Goal: Complete application form: Complete application form

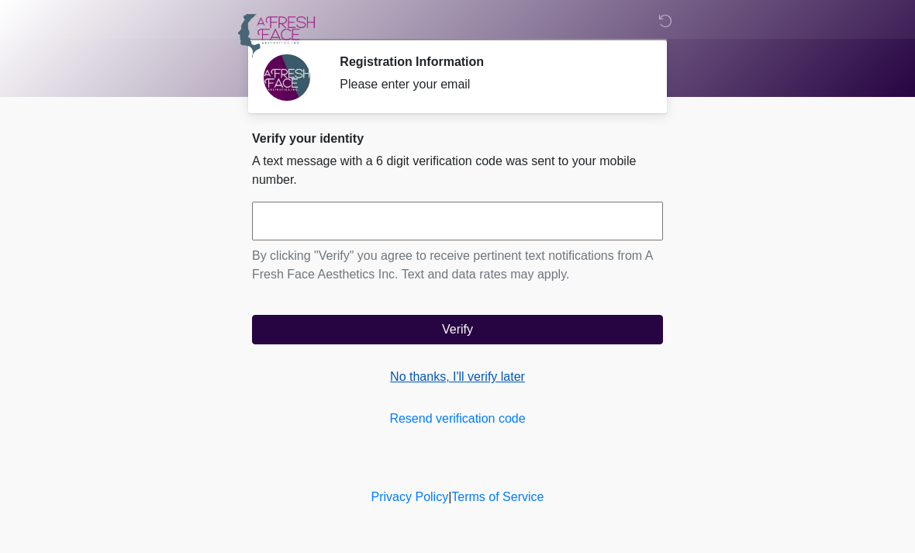
click at [501, 381] on link "No thanks, I'll verify later" at bounding box center [457, 377] width 411 height 19
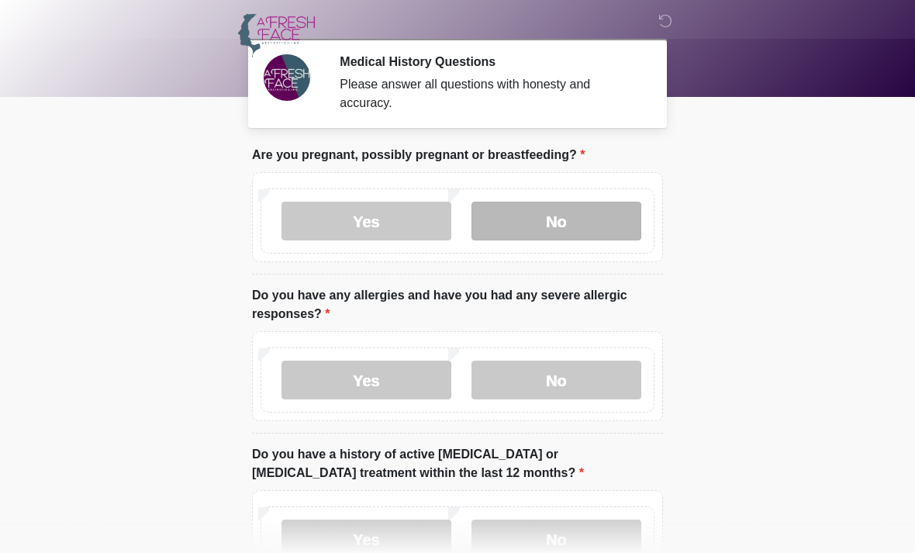
click at [590, 216] on label "No" at bounding box center [557, 221] width 170 height 39
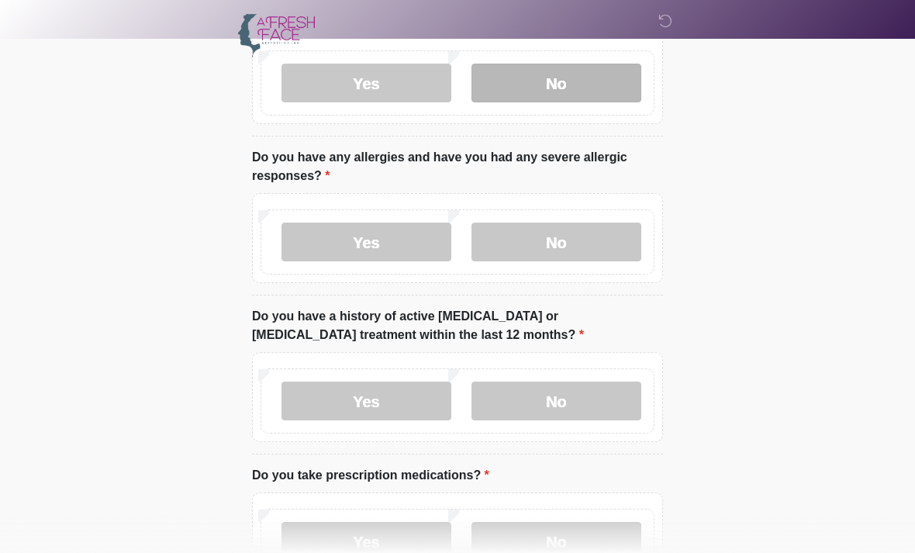
scroll to position [140, 0]
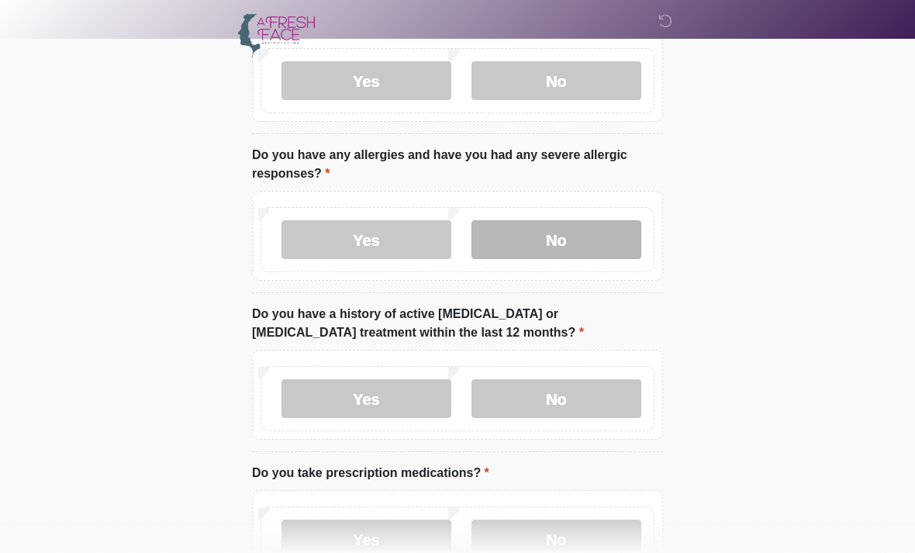
click at [600, 237] on label "No" at bounding box center [557, 239] width 170 height 39
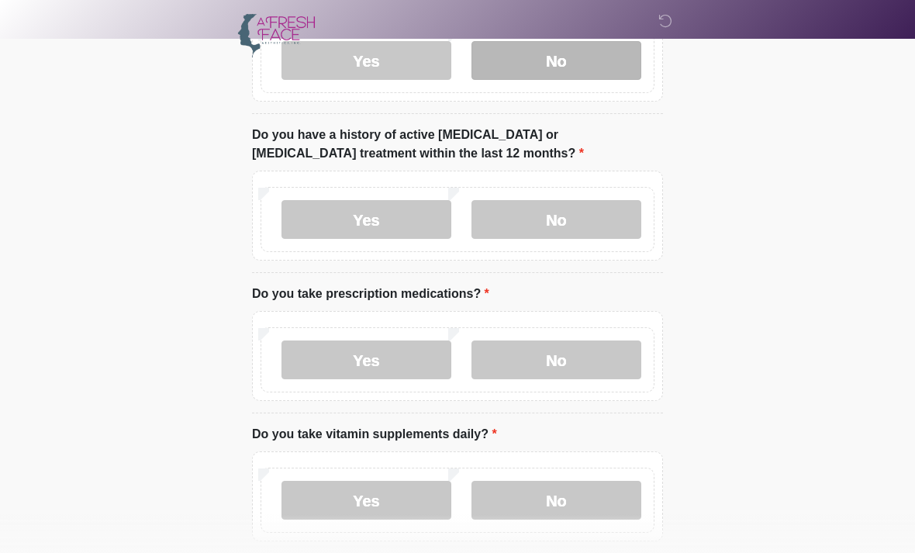
scroll to position [320, 0]
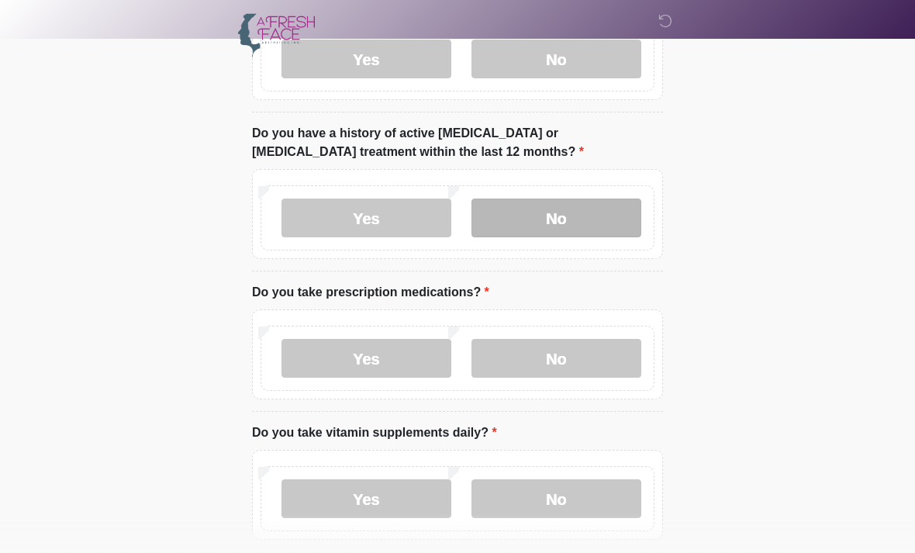
click at [589, 210] on label "No" at bounding box center [557, 218] width 170 height 39
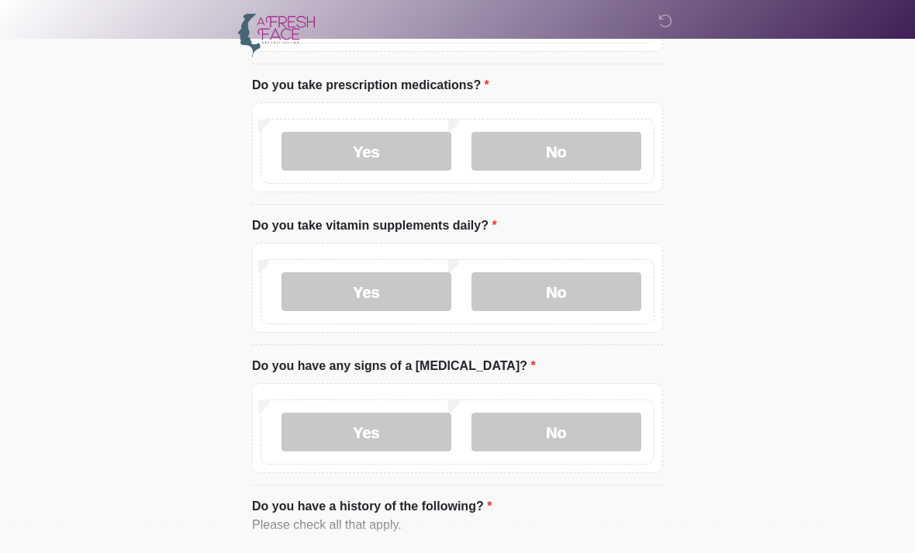
scroll to position [534, 0]
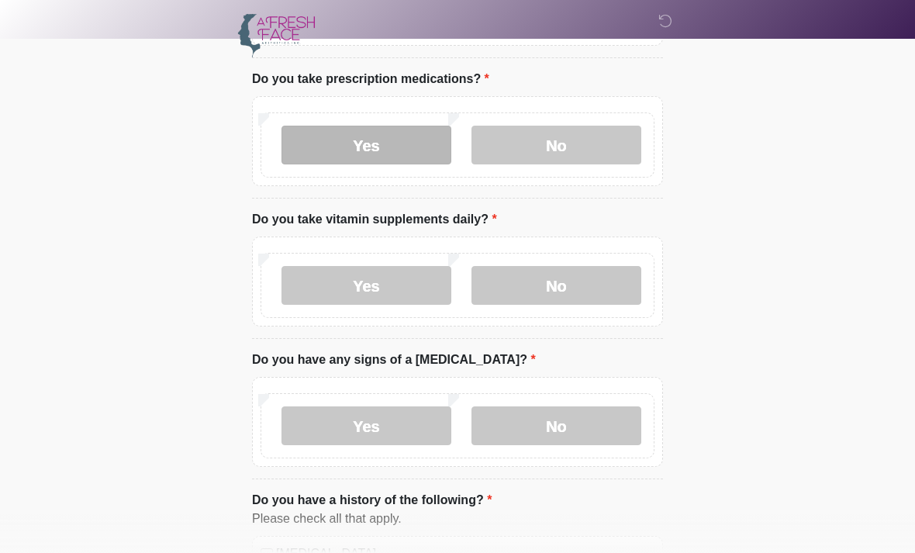
click at [403, 137] on label "Yes" at bounding box center [367, 145] width 170 height 39
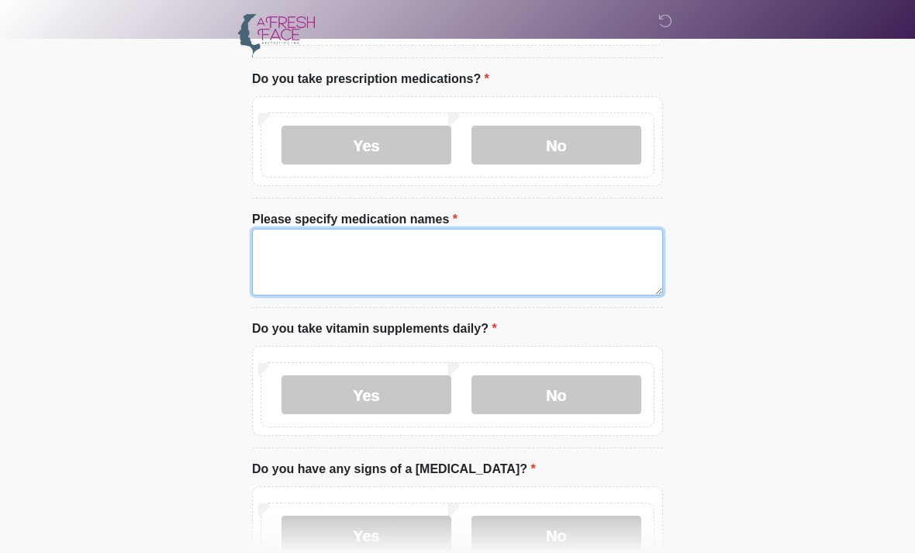
click at [415, 231] on textarea "Please specify medication names" at bounding box center [457, 262] width 411 height 67
click at [415, 260] on textarea "Please specify medication names" at bounding box center [457, 262] width 411 height 67
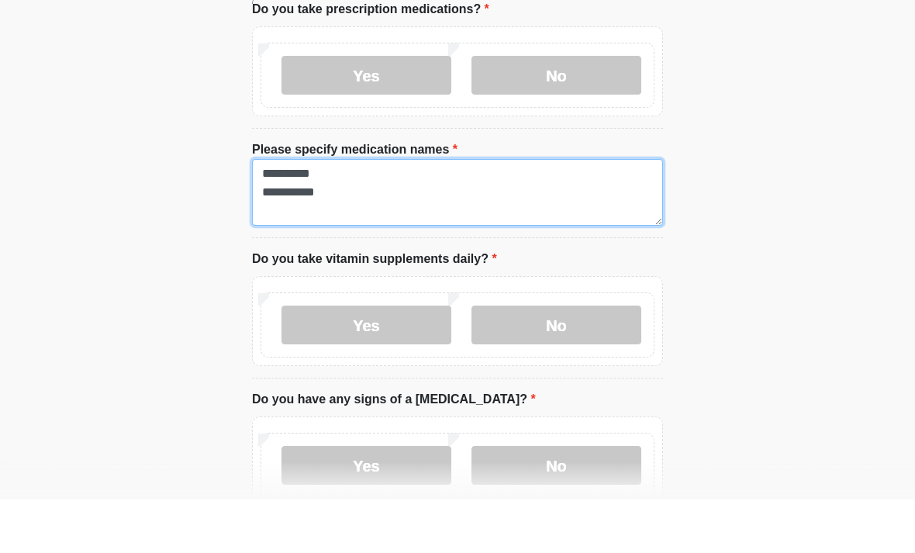
scroll to position [554, 0]
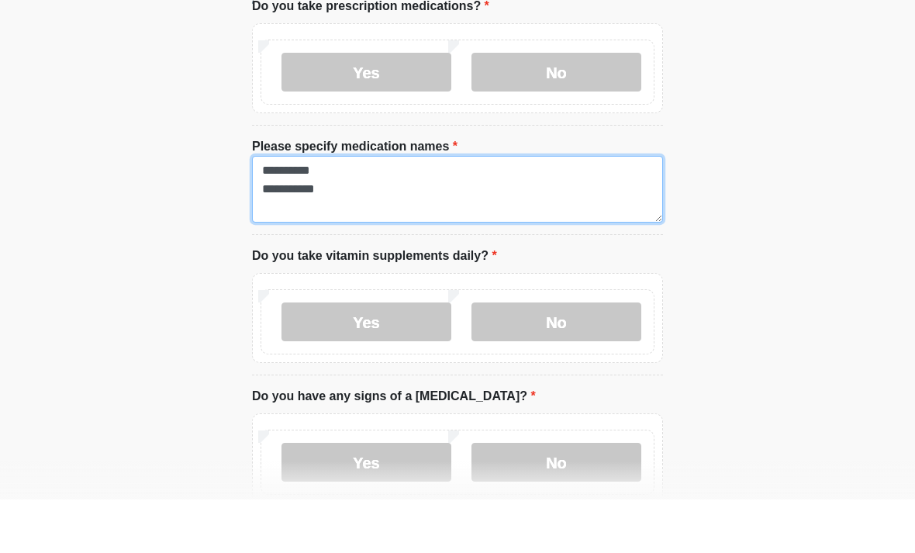
click at [306, 209] on textarea "**********" at bounding box center [457, 242] width 411 height 67
type textarea "**********"
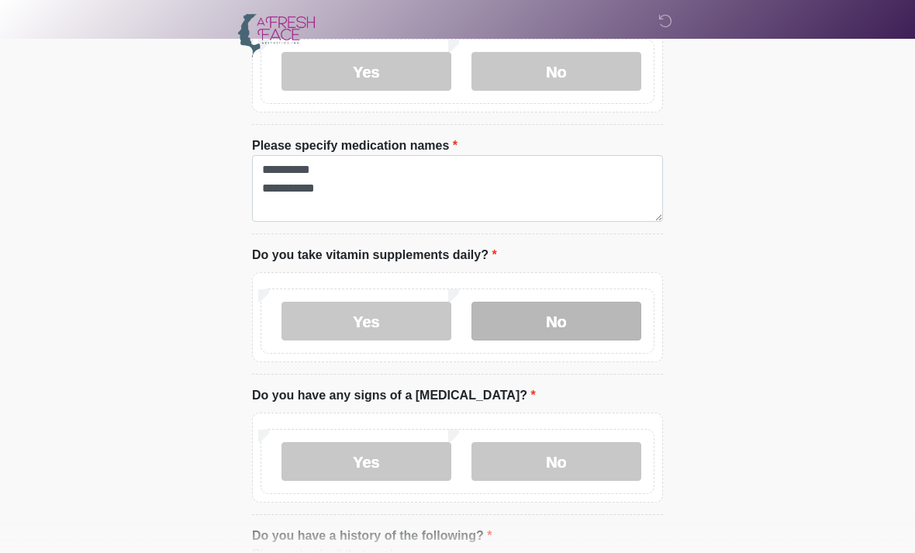
click at [552, 314] on label "No" at bounding box center [557, 321] width 170 height 39
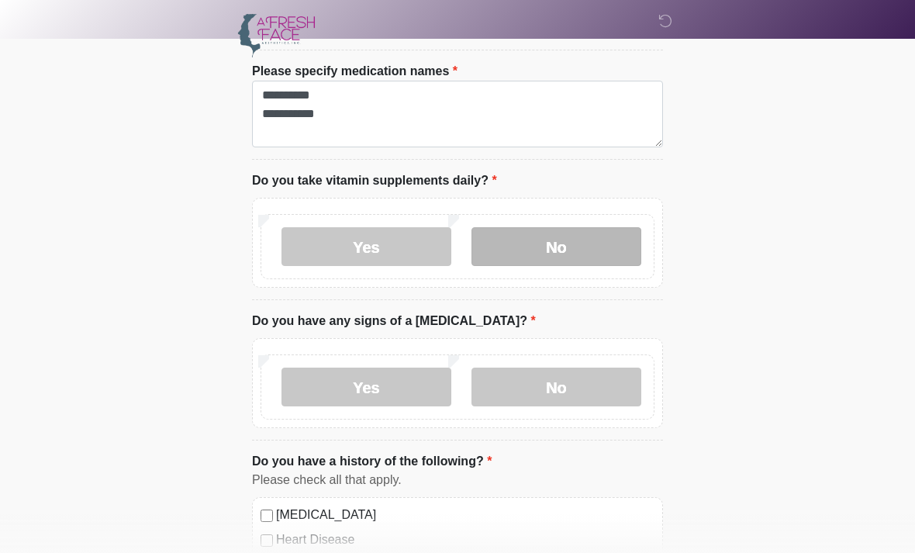
scroll to position [773, 0]
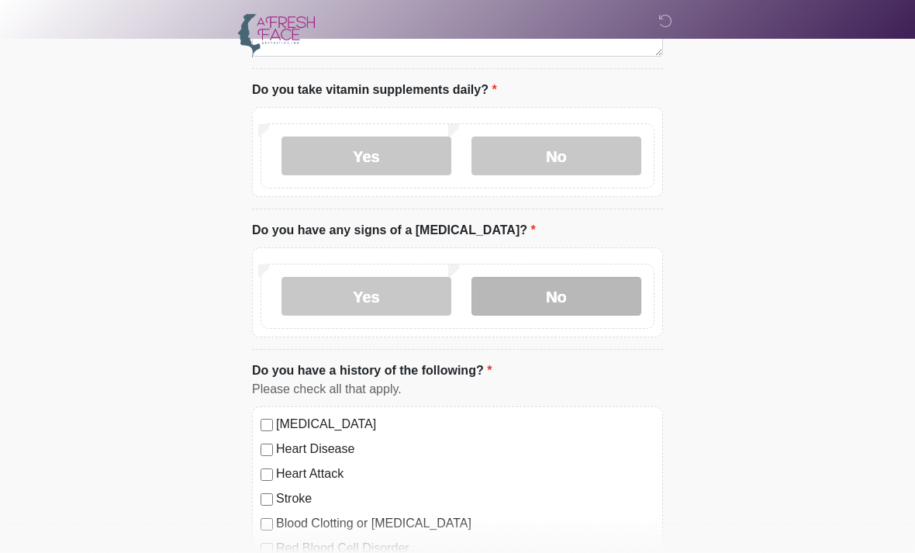
click at [587, 291] on label "No" at bounding box center [557, 296] width 170 height 39
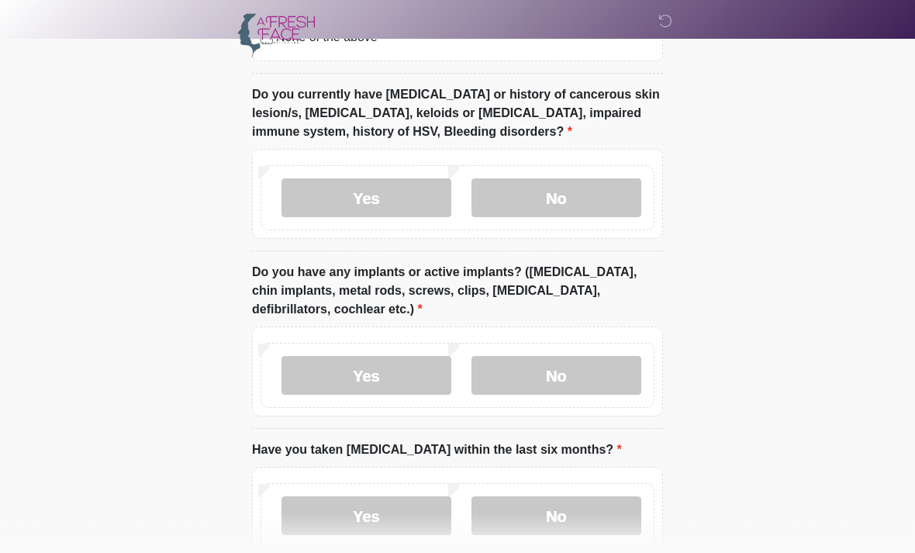
scroll to position [1473, 0]
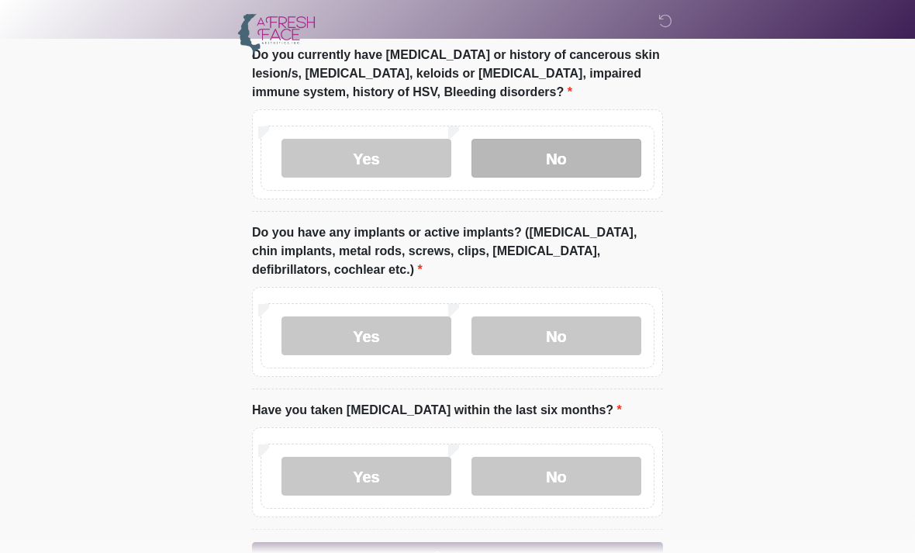
click at [605, 139] on label "No" at bounding box center [557, 158] width 170 height 39
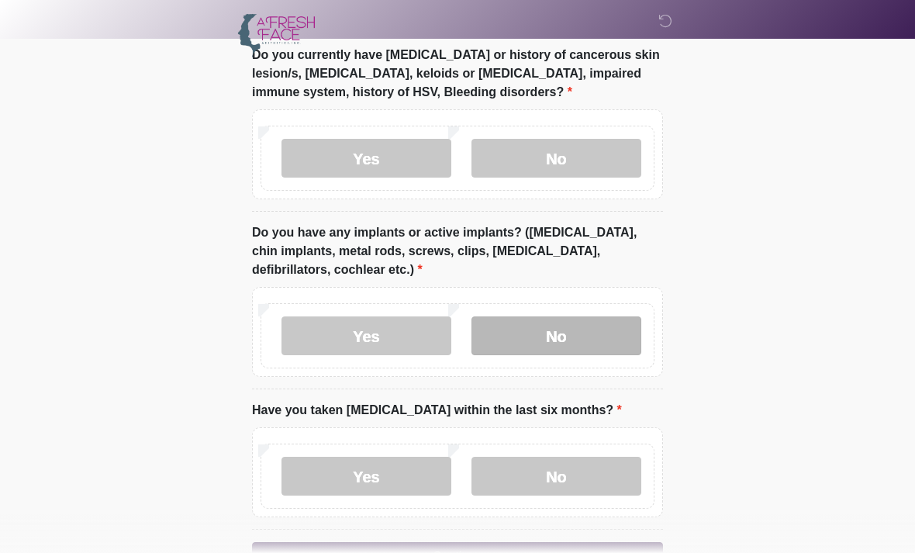
click at [596, 334] on label "No" at bounding box center [557, 335] width 170 height 39
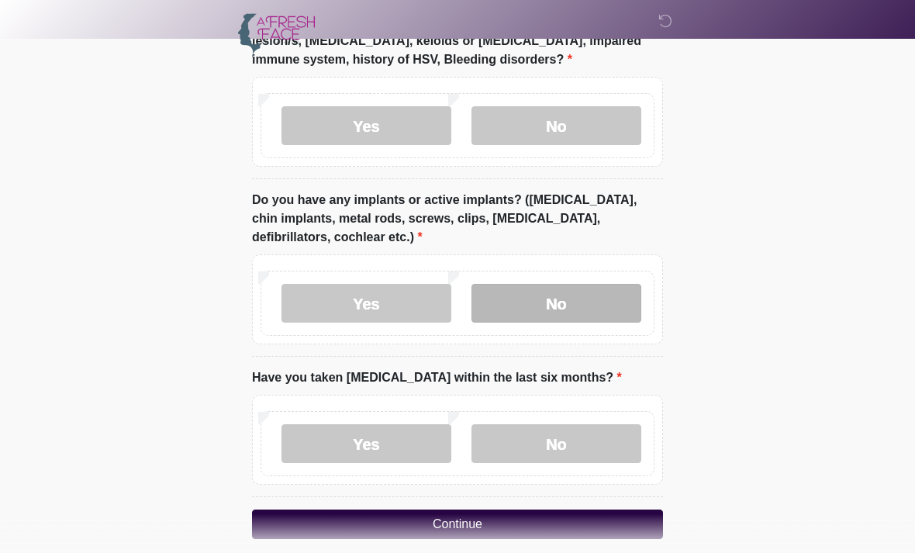
scroll to position [1522, 0]
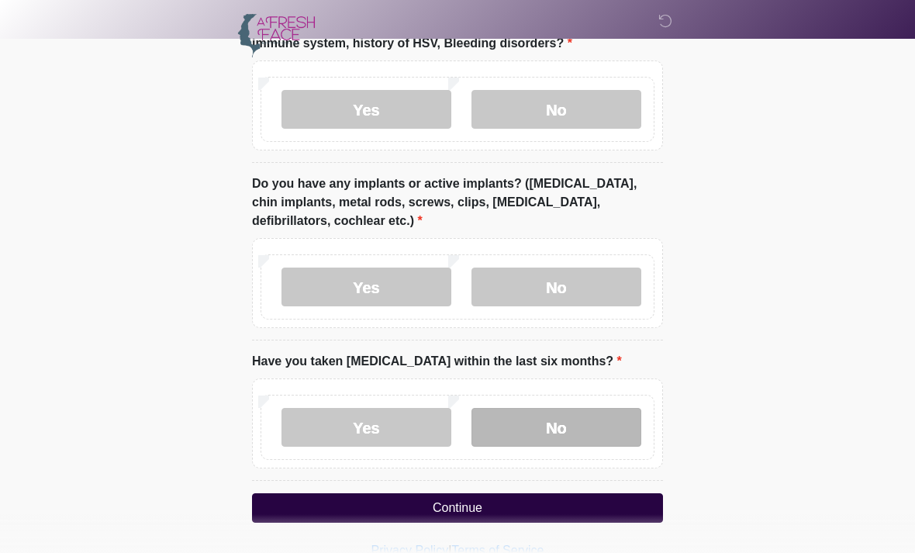
click at [544, 436] on label "No" at bounding box center [557, 427] width 170 height 39
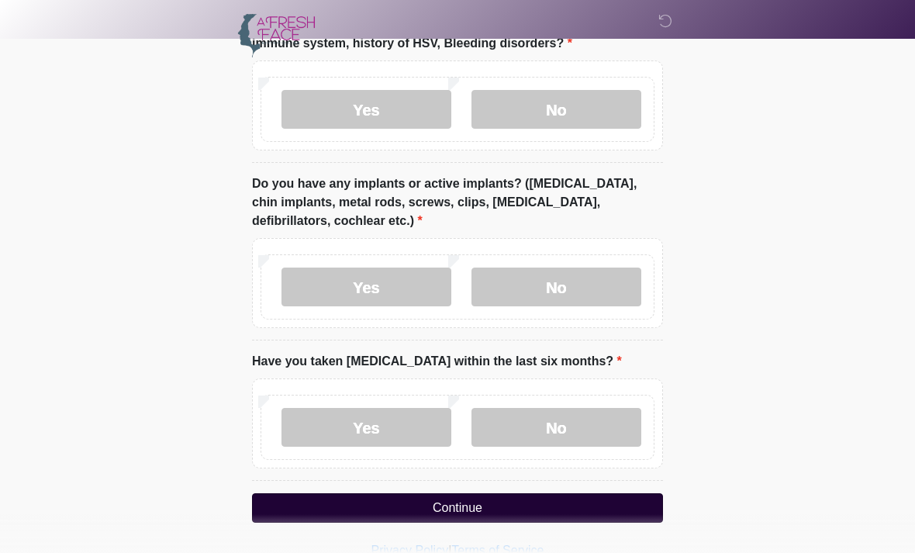
click at [489, 500] on button "Continue" at bounding box center [457, 507] width 411 height 29
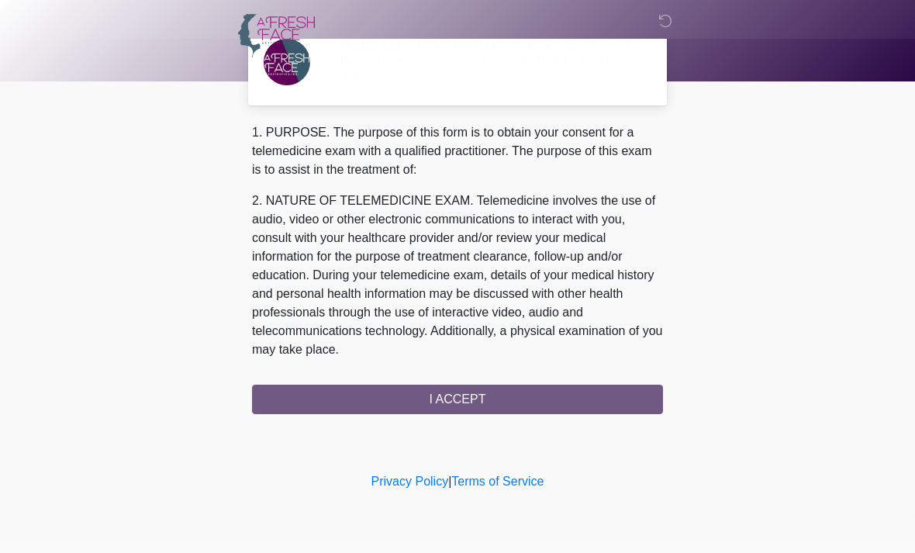
scroll to position [0, 0]
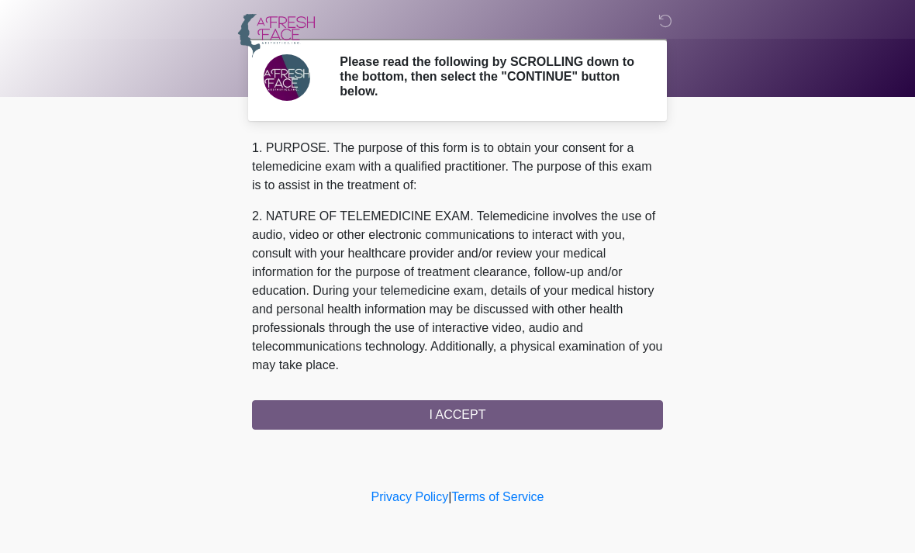
click at [519, 410] on div "1. PURPOSE. The purpose of this form is to obtain your consent for a telemedici…" at bounding box center [457, 284] width 411 height 291
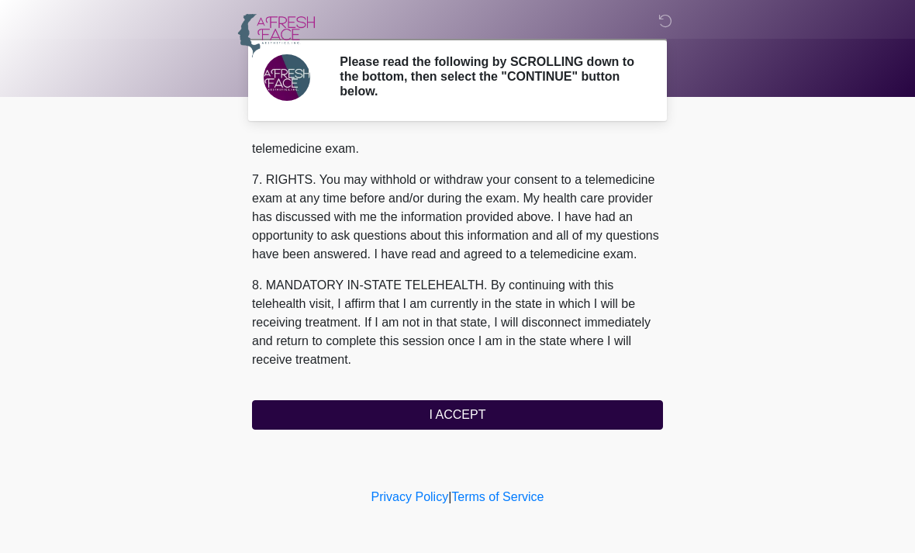
scroll to position [676, 0]
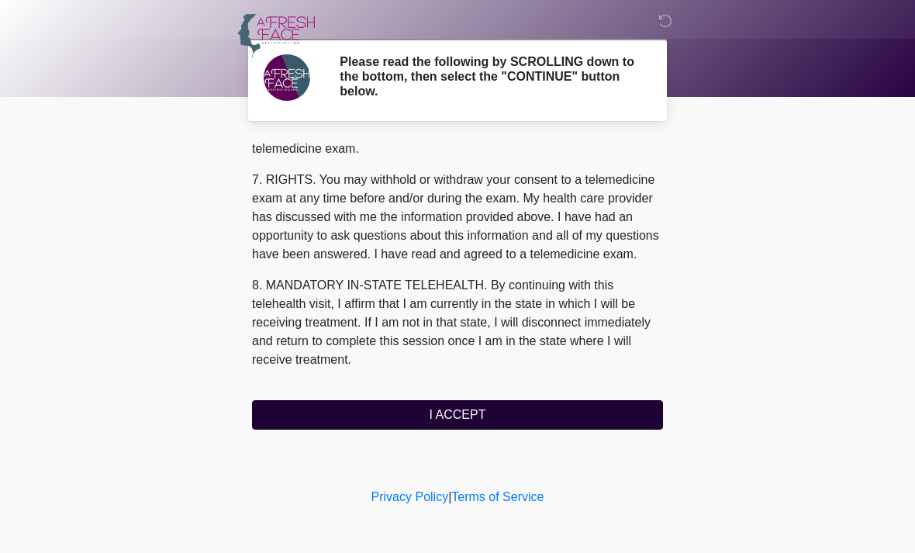
click at [483, 414] on button "I ACCEPT" at bounding box center [457, 414] width 411 height 29
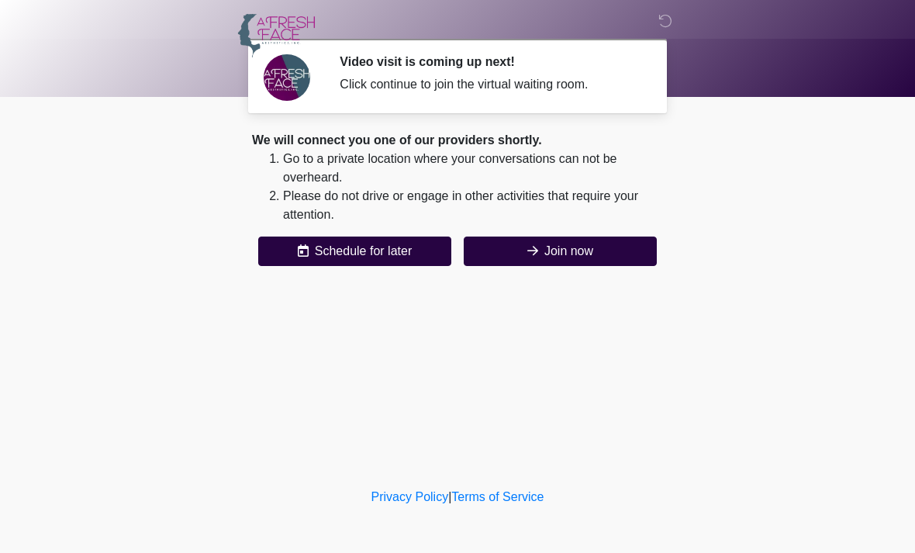
click at [562, 247] on button "Join now" at bounding box center [560, 251] width 193 height 29
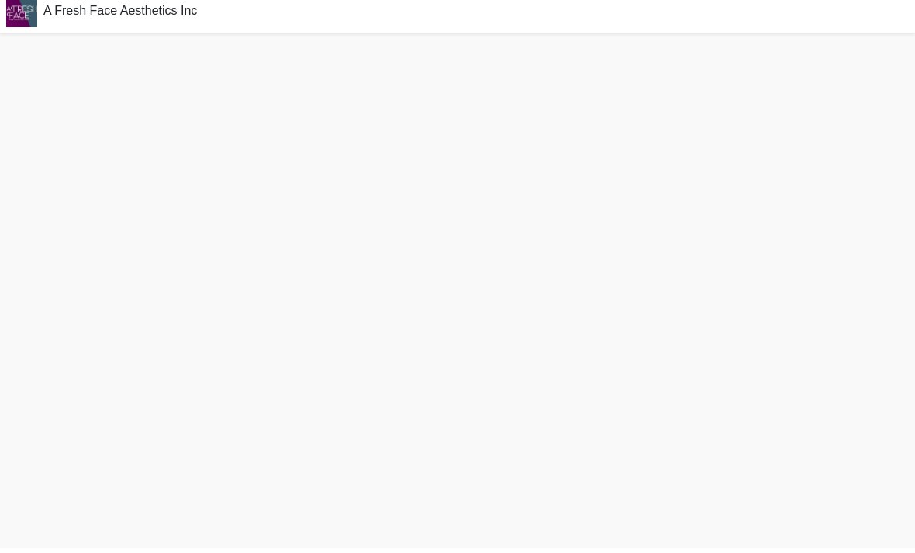
scroll to position [5, 0]
